Goal: Information Seeking & Learning: Learn about a topic

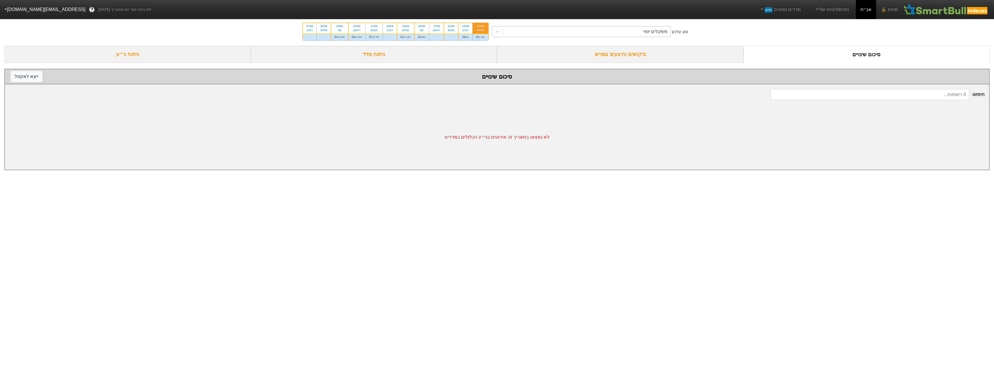
click at [630, 30] on div "משקלים יומי" at bounding box center [587, 31] width 168 height 10
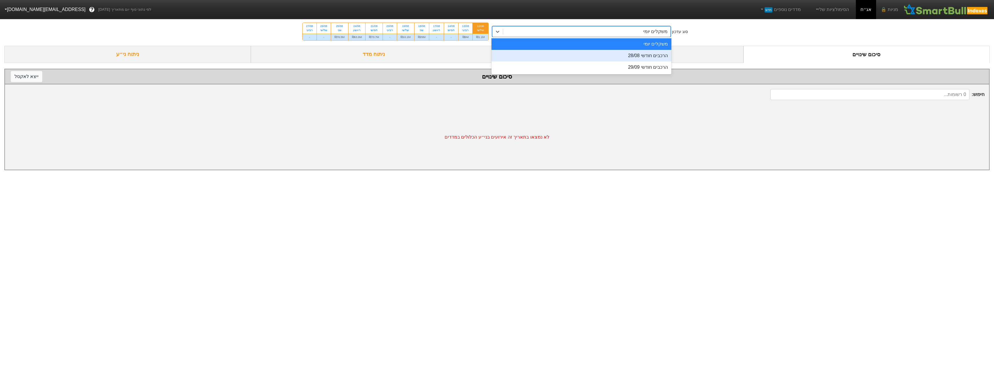
click at [643, 56] on div "הרכבים חודשי 28/08" at bounding box center [582, 56] width 180 height 12
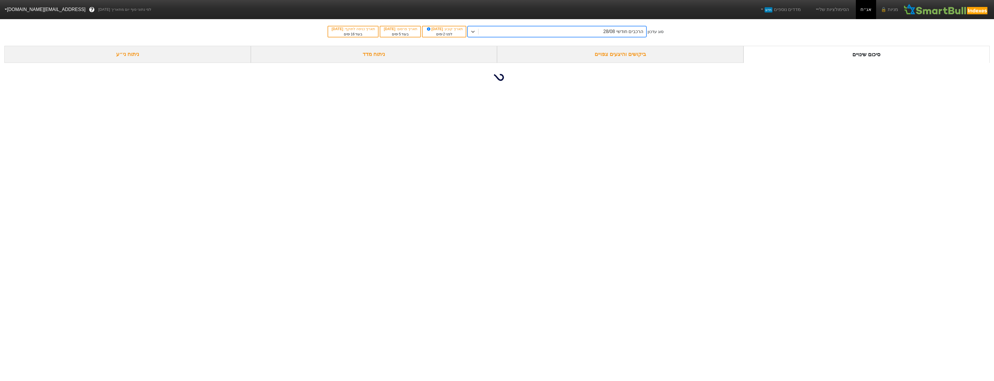
click at [643, 57] on div "ביקושים והיצעים צפויים" at bounding box center [620, 54] width 247 height 17
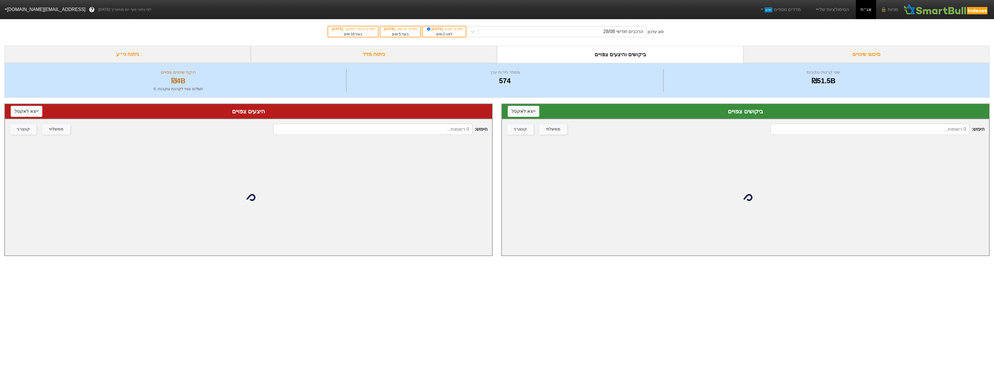
click at [428, 134] on input at bounding box center [373, 129] width 199 height 11
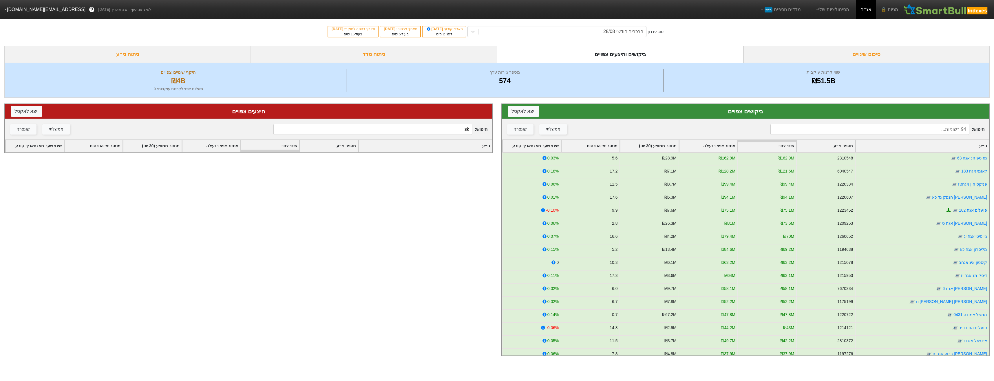
type input "s"
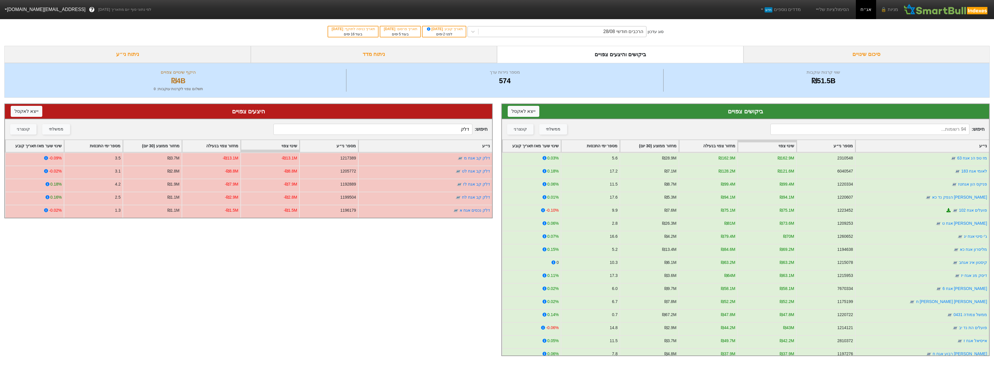
click at [635, 34] on div "הרכבים חודשי 28/08" at bounding box center [624, 31] width 40 height 7
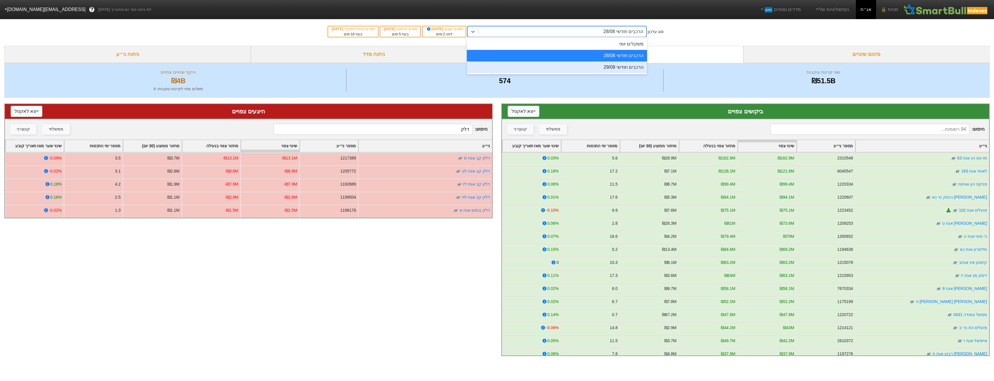
click at [635, 65] on div "הרכבים חודשי 29/09" at bounding box center [557, 67] width 180 height 12
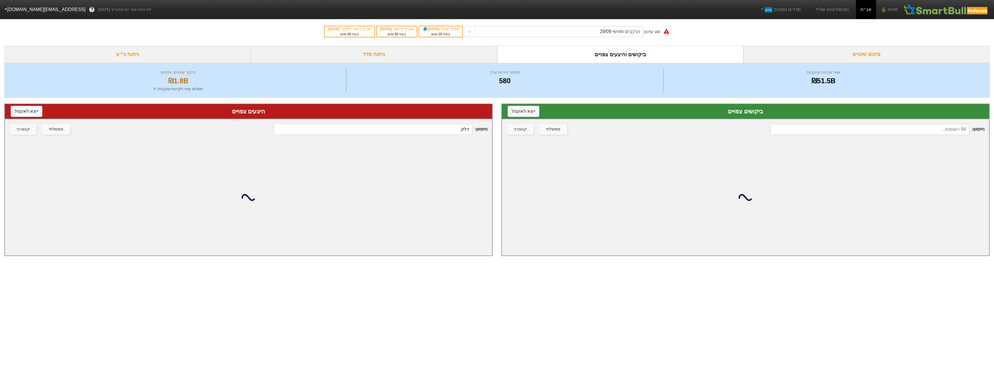
click at [450, 130] on input "דלק" at bounding box center [373, 129] width 199 height 11
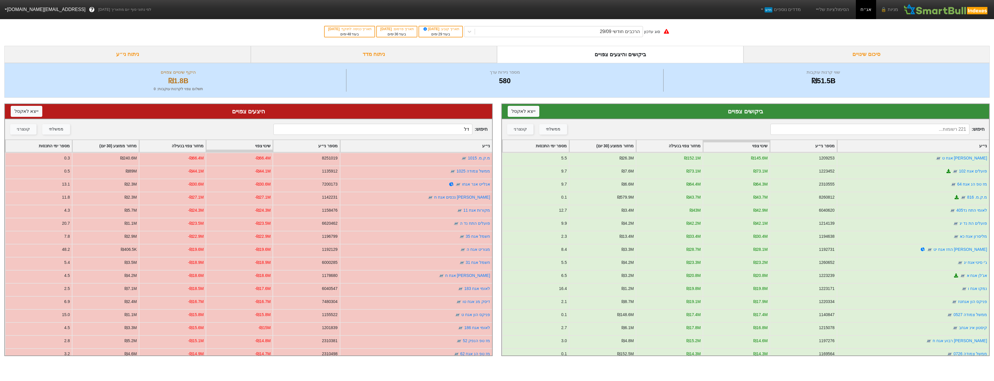
type input "דלק"
